Goal: Task Accomplishment & Management: Manage account settings

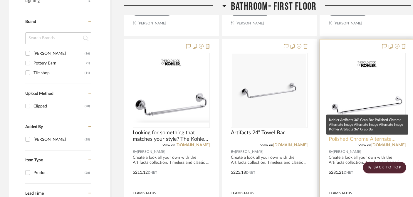
scroll to position [412, 0]
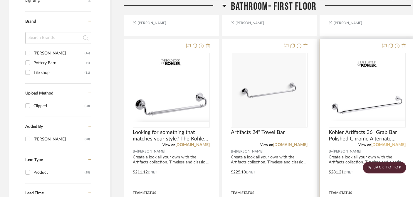
click at [374, 143] on link "[DOMAIN_NAME]" at bounding box center [389, 145] width 34 height 4
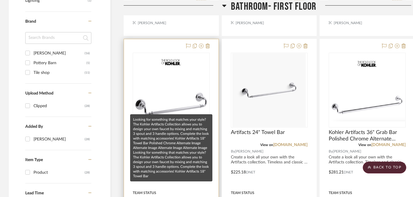
click at [151, 129] on span "Looking for something that matches your style? The Kohler Artifacts Collection …" at bounding box center [171, 135] width 77 height 13
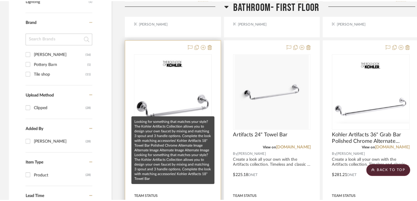
scroll to position [0, 0]
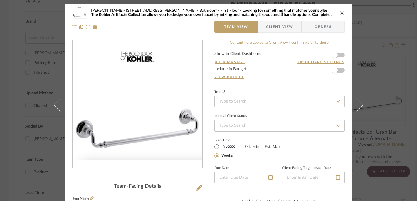
click at [340, 13] on icon "close" at bounding box center [342, 12] width 5 height 5
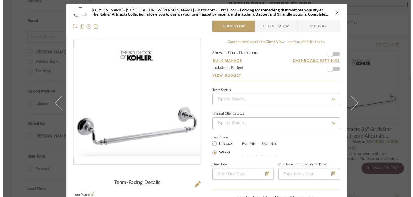
scroll to position [412, 0]
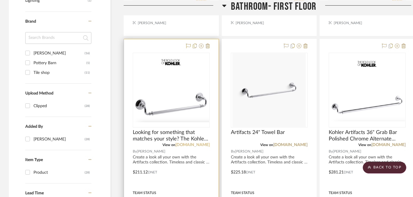
click at [194, 143] on link "[DOMAIN_NAME]" at bounding box center [192, 145] width 34 height 4
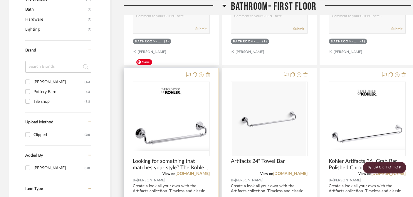
scroll to position [361, 0]
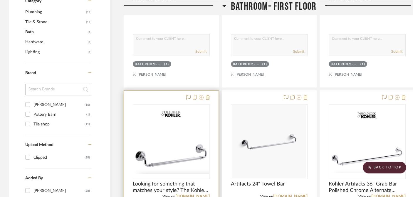
click at [201, 95] on icon at bounding box center [201, 97] width 5 height 5
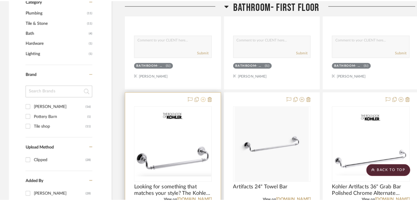
scroll to position [0, 0]
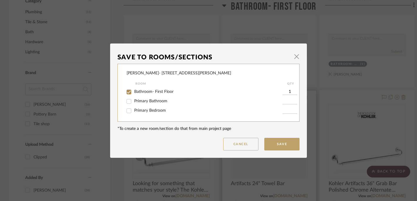
drag, startPoint x: 295, startPoint y: 56, endPoint x: 278, endPoint y: 81, distance: 30.0
click at [295, 56] on span "button" at bounding box center [297, 57] width 12 height 12
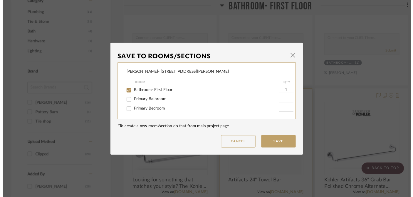
scroll to position [361, 0]
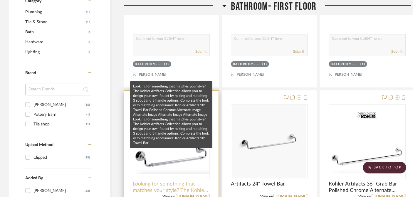
click at [171, 180] on span "Looking for something that matches your style? The Kohler Artifacts Collection …" at bounding box center [171, 186] width 77 height 13
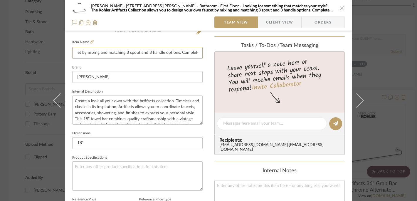
scroll to position [0, 923]
drag, startPoint x: 73, startPoint y: 53, endPoint x: 289, endPoint y: 50, distance: 216.4
click at [289, 50] on div "[PERSON_NAME]- [STREET_ADDRESS][PERSON_NAME] Bathroom- First Floor Looking for …" at bounding box center [208, 119] width 287 height 543
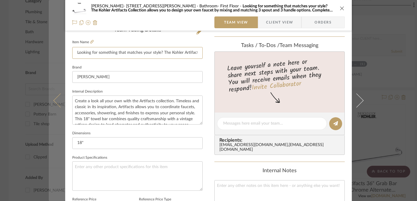
drag, startPoint x: 142, startPoint y: 53, endPoint x: 50, endPoint y: 51, distance: 92.0
click at [50, 51] on mat-dialog-content "[PERSON_NAME]- [STREET_ADDRESS][PERSON_NAME] Bathroom- First Floor Looking for …" at bounding box center [209, 119] width 320 height 543
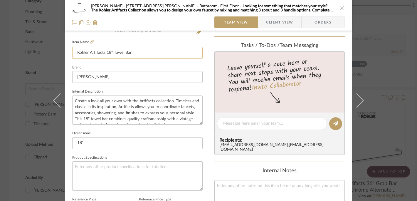
click at [155, 50] on input "Kohler Artifacts 18" Towel Bar" at bounding box center [137, 53] width 131 height 12
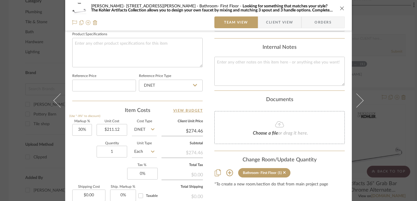
scroll to position [345, 0]
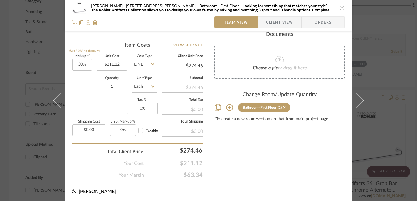
type input "Kohler Artifacts 18" Towel Bar"
click at [340, 9] on icon "close" at bounding box center [342, 8] width 5 height 5
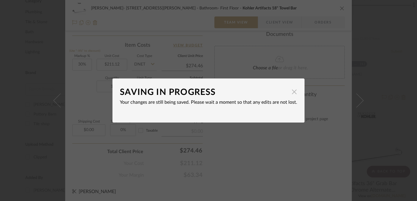
click at [295, 92] on span "button" at bounding box center [295, 92] width 12 height 12
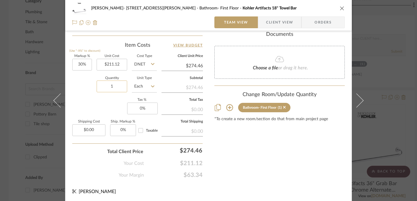
click at [114, 87] on input "1" at bounding box center [112, 87] width 31 height 12
click at [340, 7] on icon "close" at bounding box center [342, 8] width 5 height 5
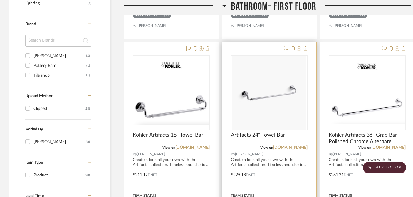
scroll to position [415, 0]
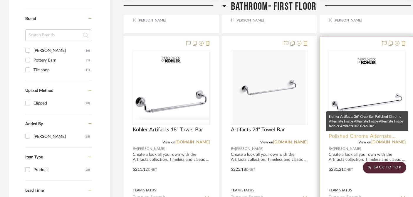
click at [370, 126] on span "Kohler Artifacts 36" Grab Bar Polished Chrome Alternate Image Alternate Image A…" at bounding box center [367, 132] width 77 height 13
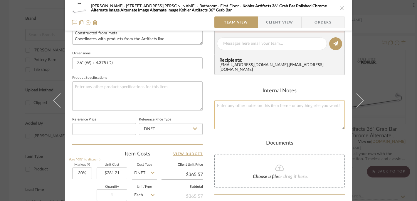
scroll to position [237, 0]
click at [341, 8] on icon "close" at bounding box center [342, 8] width 5 height 5
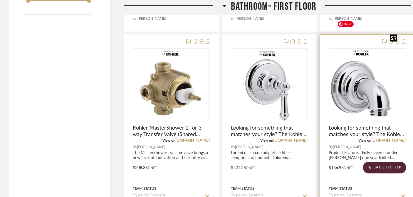
scroll to position [678, 0]
